Goal: Task Accomplishment & Management: Use online tool/utility

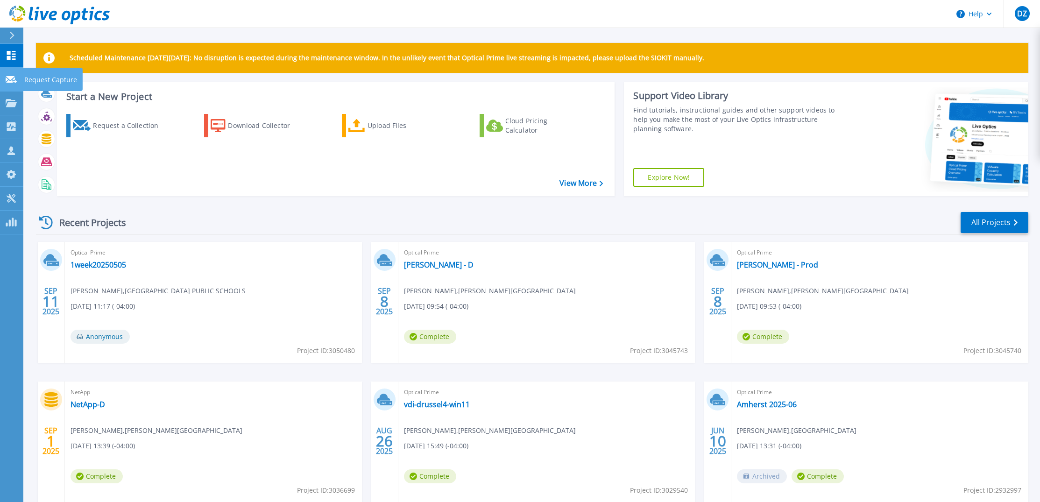
click at [4, 78] on link "Request Capture Request Capture" at bounding box center [11, 80] width 23 height 24
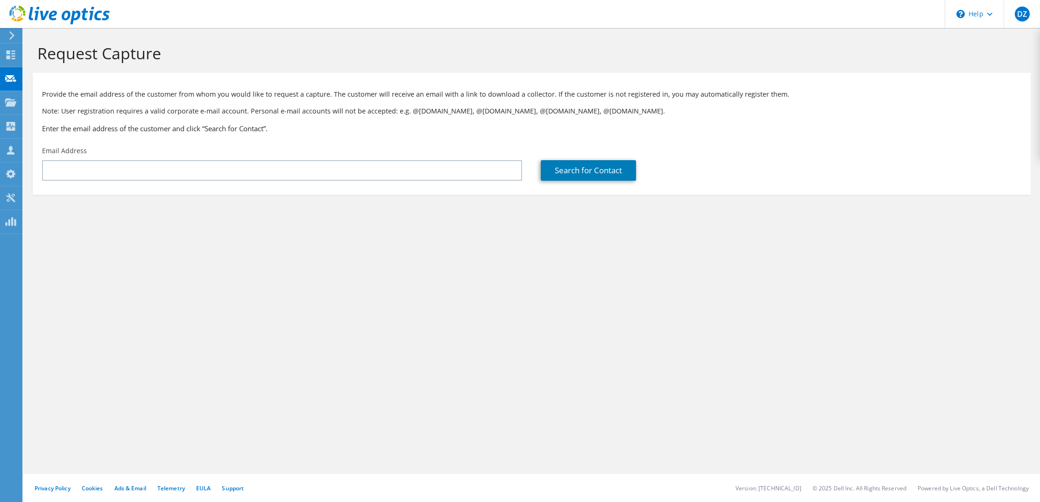
click at [10, 102] on use at bounding box center [10, 102] width 11 height 8
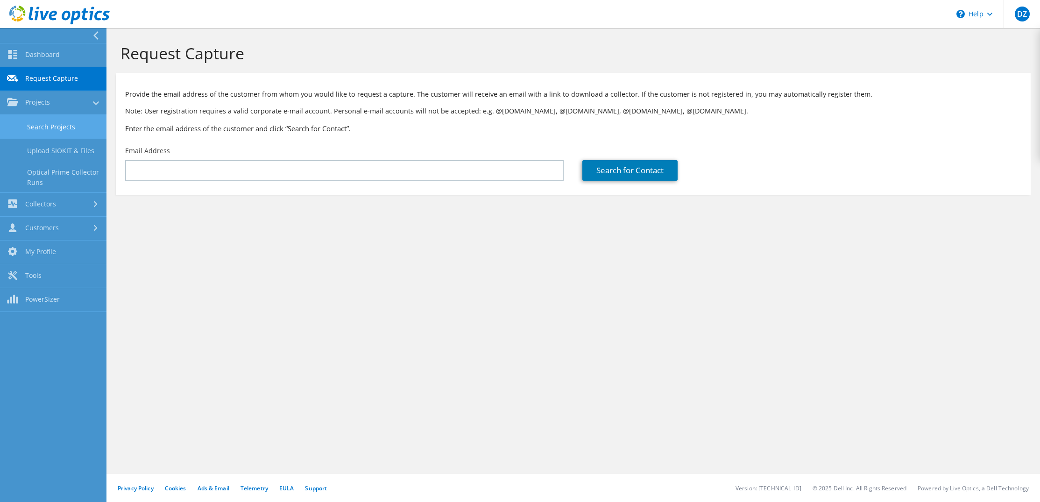
click at [52, 132] on link "Search Projects" at bounding box center [53, 127] width 106 height 24
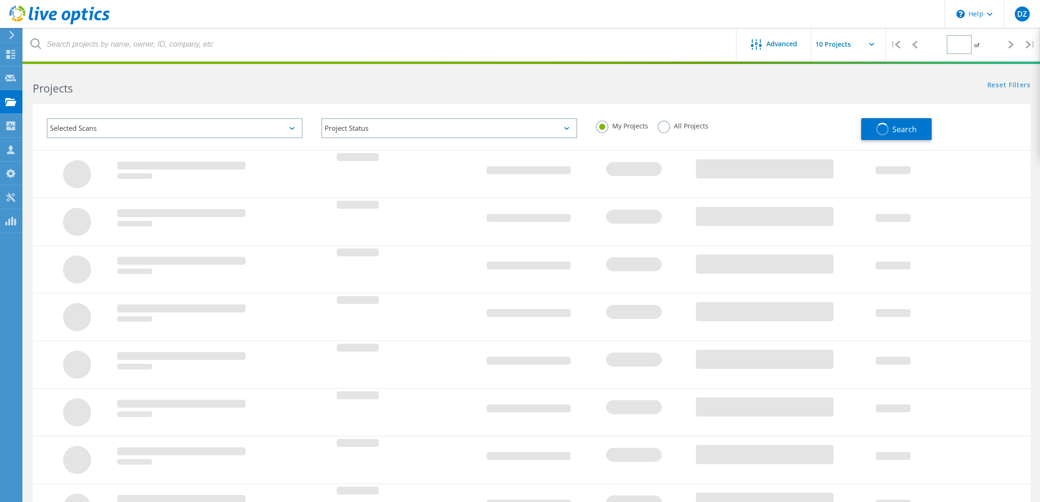
type input "1"
